Goal: Task Accomplishment & Management: Complete application form

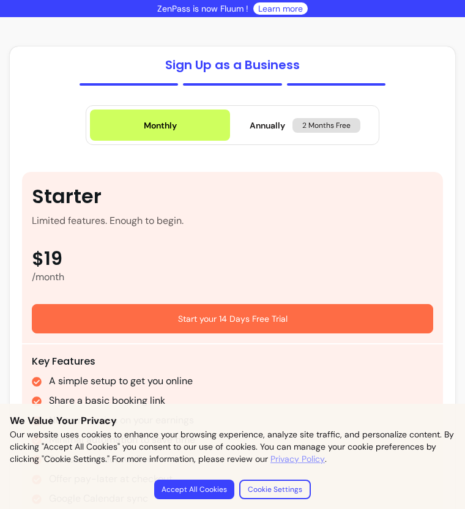
click at [209, 488] on button "Accept All Cookies" at bounding box center [194, 489] width 80 height 20
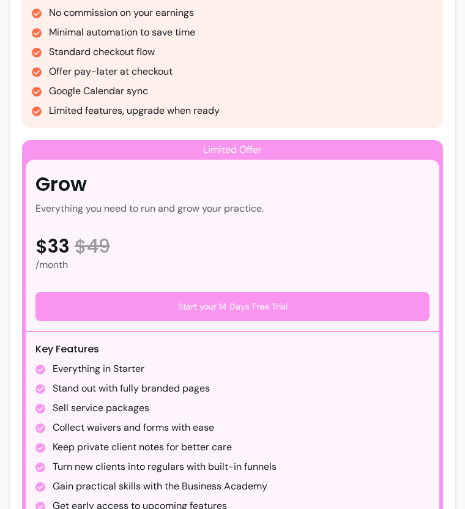
scroll to position [867, 0]
